Goal: Go to known website: Go to known website

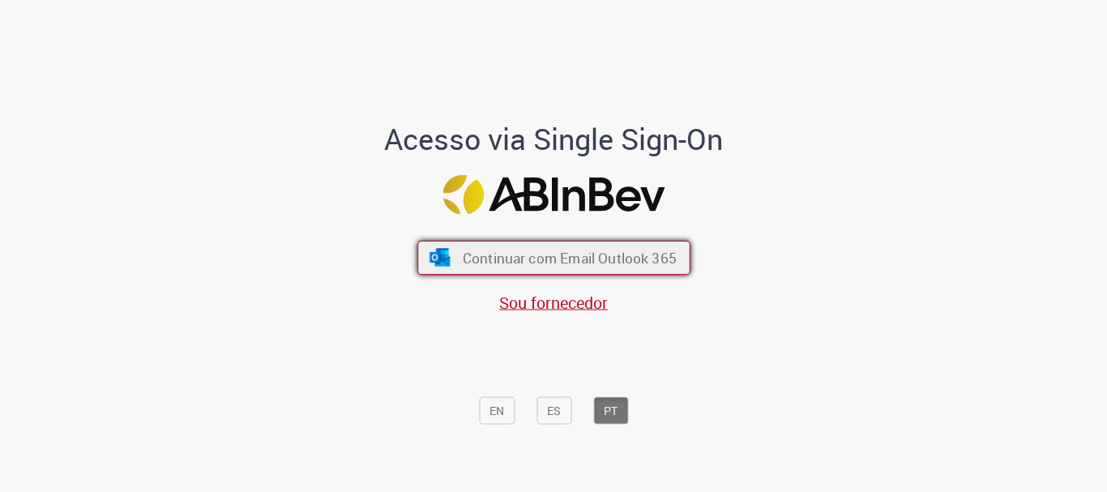
click at [593, 263] on span "Continuar com Email Outlook 365" at bounding box center [569, 258] width 214 height 19
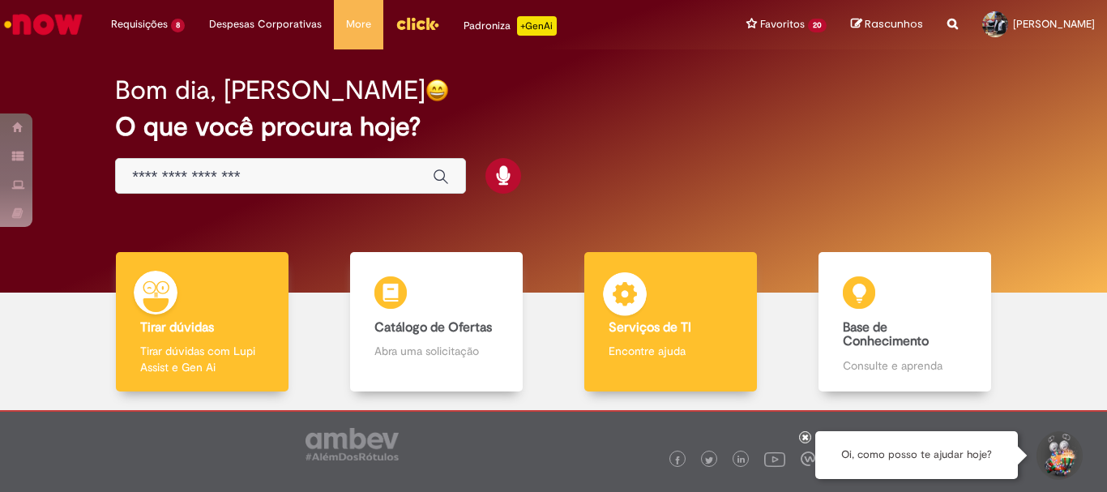
click at [628, 317] on img at bounding box center [625, 296] width 49 height 49
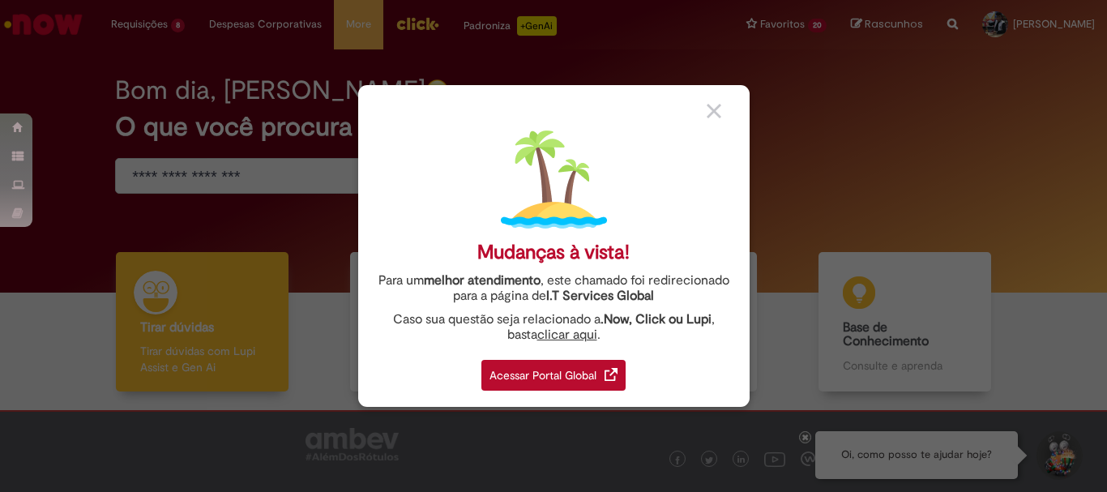
click at [537, 395] on div "Mudanças à vista! Para um melhor atendimento , este chamado foi redirecionado p…" at bounding box center [553, 246] width 391 height 322
click at [595, 374] on div "Acessar Portal Global" at bounding box center [553, 375] width 144 height 31
